Goal: Communication & Community: Answer question/provide support

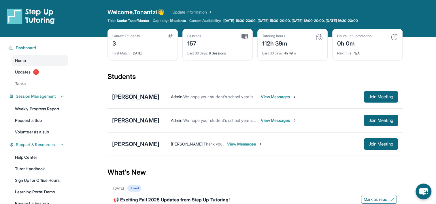
click at [139, 99] on div "[PERSON_NAME]" at bounding box center [135, 97] width 47 height 8
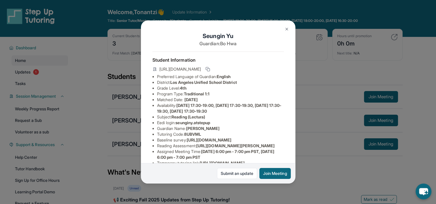
click at [126, 77] on div "[PERSON_NAME] Guardian: [PERSON_NAME] Student Information [URL][DOMAIN_NAME] Pr…" at bounding box center [218, 102] width 436 height 204
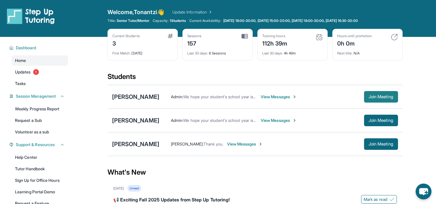
click at [379, 91] on button "Join Meeting" at bounding box center [381, 97] width 34 height 12
click at [131, 147] on div "[PERSON_NAME]" at bounding box center [135, 144] width 47 height 8
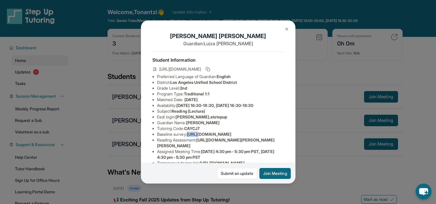
click at [131, 147] on div "[PERSON_NAME] Guardian: [PERSON_NAME] Student Information [URL][DOMAIN_NAME] Pr…" at bounding box center [218, 102] width 436 height 204
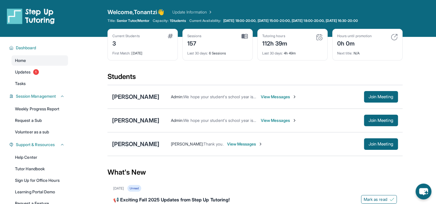
click at [131, 147] on div "[PERSON_NAME]" at bounding box center [135, 144] width 47 height 8
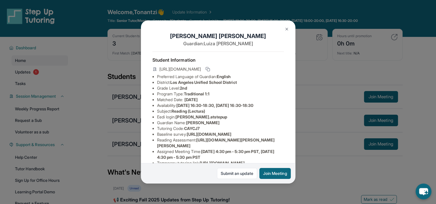
click at [288, 28] on img at bounding box center [286, 29] width 5 height 5
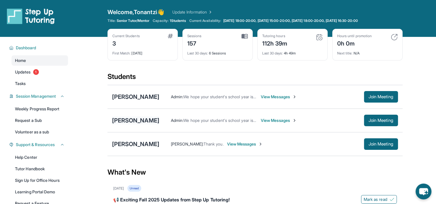
click at [144, 120] on div "[PERSON_NAME]" at bounding box center [135, 120] width 47 height 8
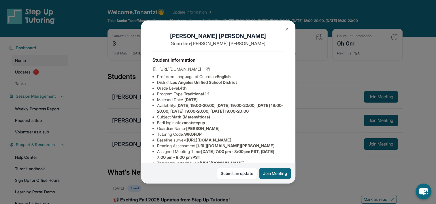
click at [282, 29] on button at bounding box center [287, 29] width 12 height 12
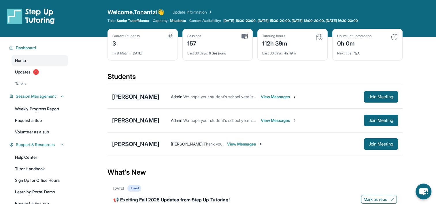
click at [122, 98] on div "[PERSON_NAME]" at bounding box center [135, 97] width 47 height 8
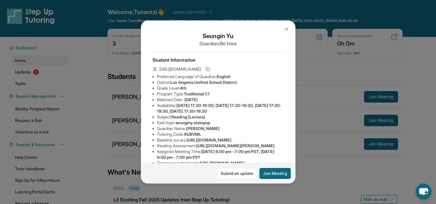
click at [287, 29] on img at bounding box center [286, 29] width 5 height 5
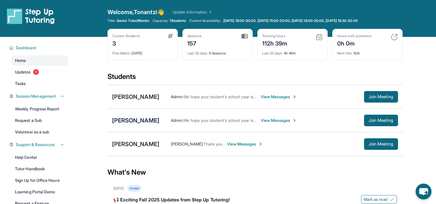
click at [136, 116] on div "[PERSON_NAME]" at bounding box center [135, 120] width 47 height 8
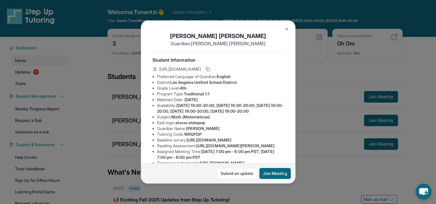
click at [94, 88] on div "[PERSON_NAME] Guardian: [PERSON_NAME] Student Information [URL][DOMAIN_NAME] Pr…" at bounding box center [218, 102] width 436 height 204
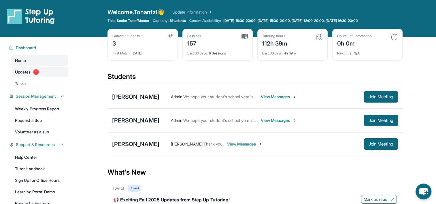
click at [45, 69] on link "Updates 1" at bounding box center [40, 72] width 56 height 10
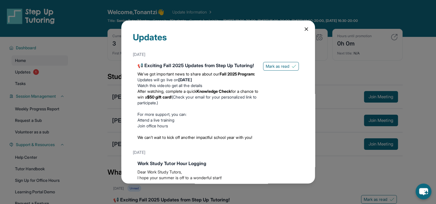
click at [303, 29] on icon at bounding box center [306, 29] width 6 height 6
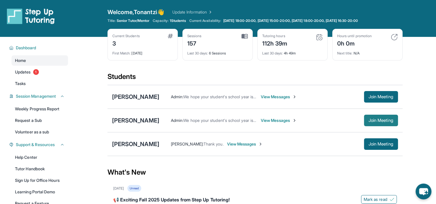
click at [371, 116] on button "Join Meeting" at bounding box center [381, 121] width 34 height 12
click at [275, 120] on span "View Messages" at bounding box center [279, 120] width 36 height 6
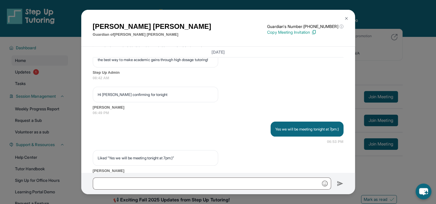
scroll to position [1162, 0]
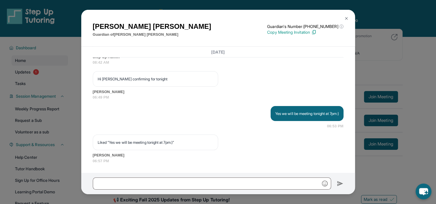
click at [346, 15] on button at bounding box center [346, 19] width 12 height 12
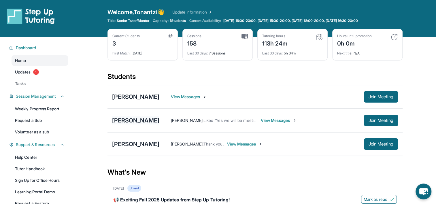
click at [143, 122] on div "[PERSON_NAME]" at bounding box center [135, 120] width 47 height 8
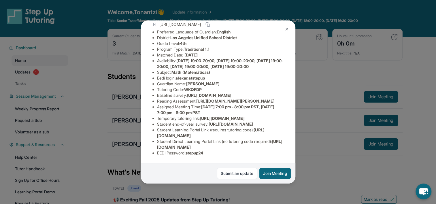
scroll to position [96, 0]
click at [201, 98] on span "[URL][DOMAIN_NAME][PERSON_NAME]" at bounding box center [235, 100] width 78 height 5
drag, startPoint x: 199, startPoint y: 77, endPoint x: 174, endPoint y: 80, distance: 24.7
click at [174, 98] on li "Reading Assessment : [URL][DOMAIN_NAME][PERSON_NAME]" at bounding box center [220, 101] width 127 height 6
click at [208, 98] on span "[URL][DOMAIN_NAME][PERSON_NAME]" at bounding box center [235, 100] width 78 height 5
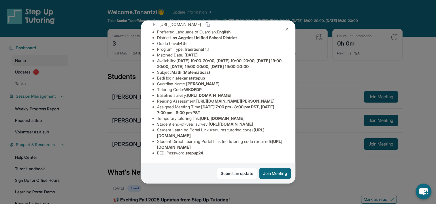
scroll to position [96, 19]
drag, startPoint x: 198, startPoint y: 78, endPoint x: 287, endPoint y: 87, distance: 88.6
click at [287, 87] on div "[PERSON_NAME] Guardian: [PERSON_NAME] Student Information [URL][DOMAIN_NAME] Pr…" at bounding box center [218, 101] width 154 height 163
copy li "[URL][DOMAIN_NAME][PERSON_NAME]"
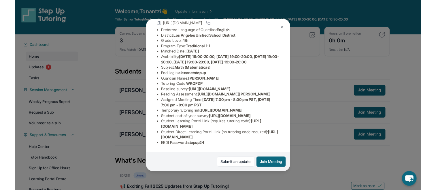
scroll to position [0, 19]
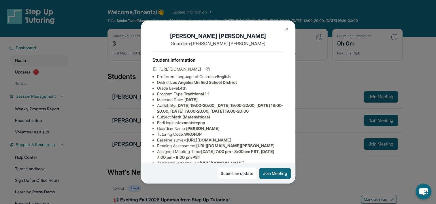
click at [285, 29] on img at bounding box center [286, 29] width 5 height 5
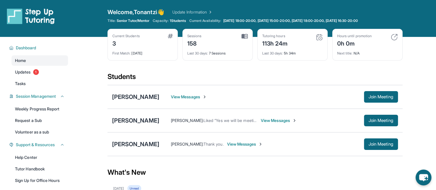
click at [259, 145] on span "View Messages" at bounding box center [245, 144] width 36 height 6
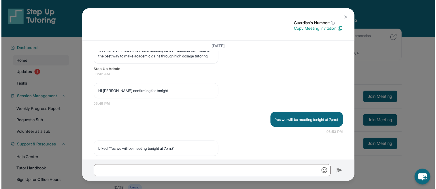
scroll to position [1119, 0]
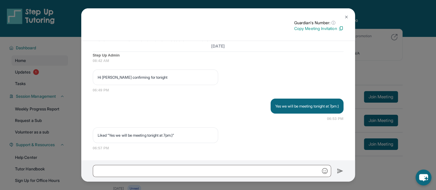
click at [341, 27] on img at bounding box center [340, 28] width 5 height 5
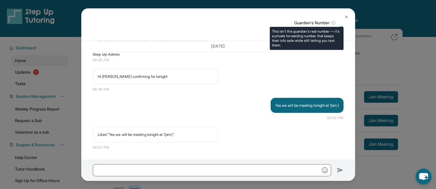
click at [333, 22] on span "ⓘ" at bounding box center [333, 23] width 4 height 6
click at [331, 23] on span "ⓘ" at bounding box center [333, 23] width 4 height 6
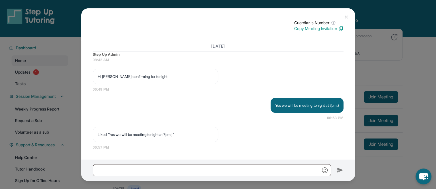
click at [344, 16] on img at bounding box center [346, 17] width 5 height 5
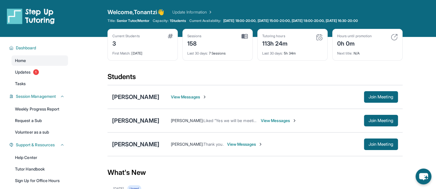
click at [153, 143] on div "[PERSON_NAME]" at bounding box center [135, 144] width 47 height 8
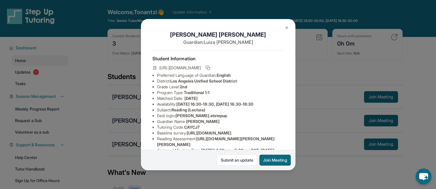
click at [285, 24] on button at bounding box center [287, 28] width 12 height 12
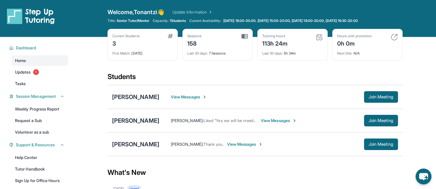
click at [144, 119] on div "[PERSON_NAME]" at bounding box center [135, 120] width 47 height 8
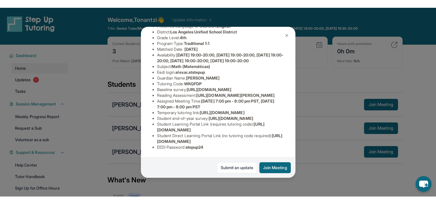
scroll to position [107, 0]
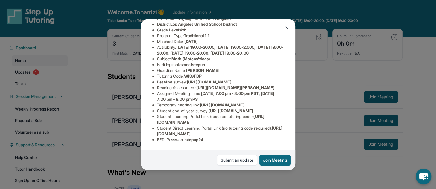
drag, startPoint x: 155, startPoint y: 98, endPoint x: 214, endPoint y: 106, distance: 58.9
click at [214, 106] on ul "Preferred Language of Guardian: English District: [GEOGRAPHIC_DATA] Unified Sch…" at bounding box center [217, 79] width 131 height 127
copy span "[URL][DOMAIN_NAME]"
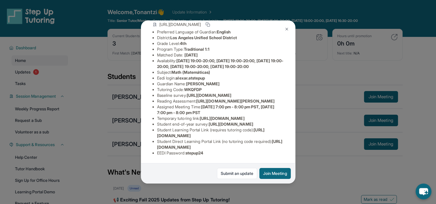
copy span "[URL][DOMAIN_NAME]"
click at [289, 29] on button at bounding box center [287, 29] width 12 height 12
